Goal: Information Seeking & Learning: Learn about a topic

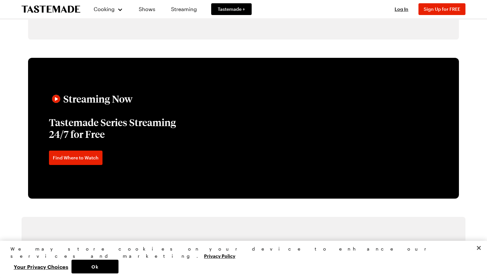
scroll to position [1019, 0]
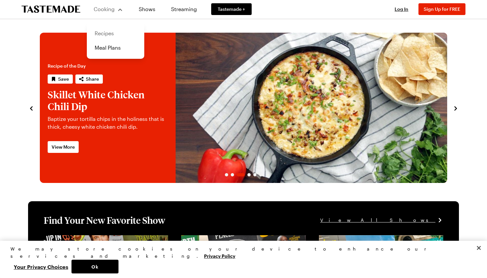
click at [108, 35] on link "Recipes" at bounding box center [116, 33] width 50 height 14
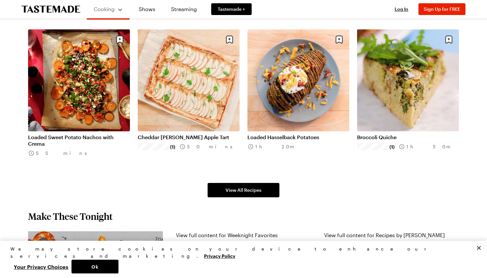
scroll to position [391, 0]
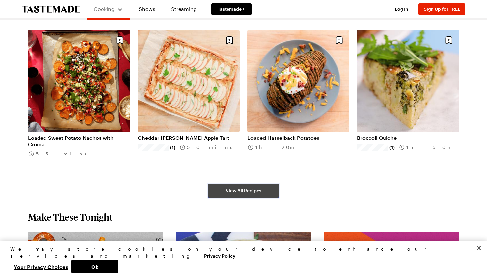
click at [248, 192] on span "View All Recipes" at bounding box center [243, 190] width 36 height 7
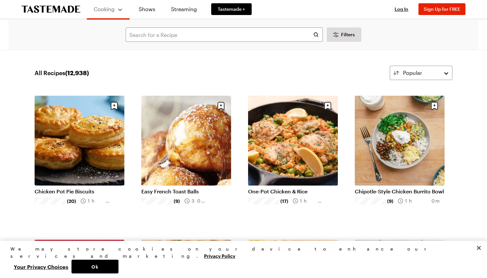
click at [56, 8] on icon "To Tastemade Home Page" at bounding box center [51, 10] width 59 height 8
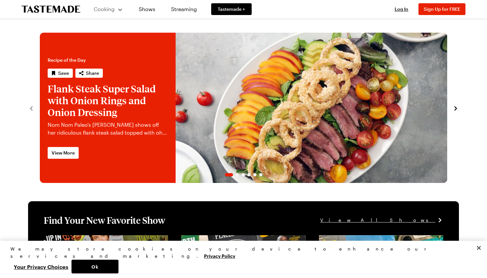
click at [456, 108] on icon "navigate to next item" at bounding box center [455, 108] width 3 height 4
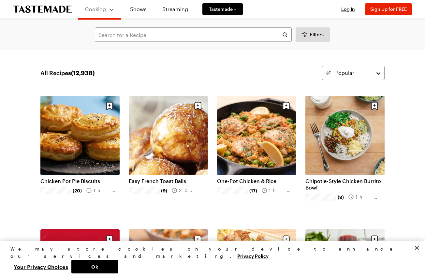
scroll to position [391, 0]
